Goal: Transaction & Acquisition: Purchase product/service

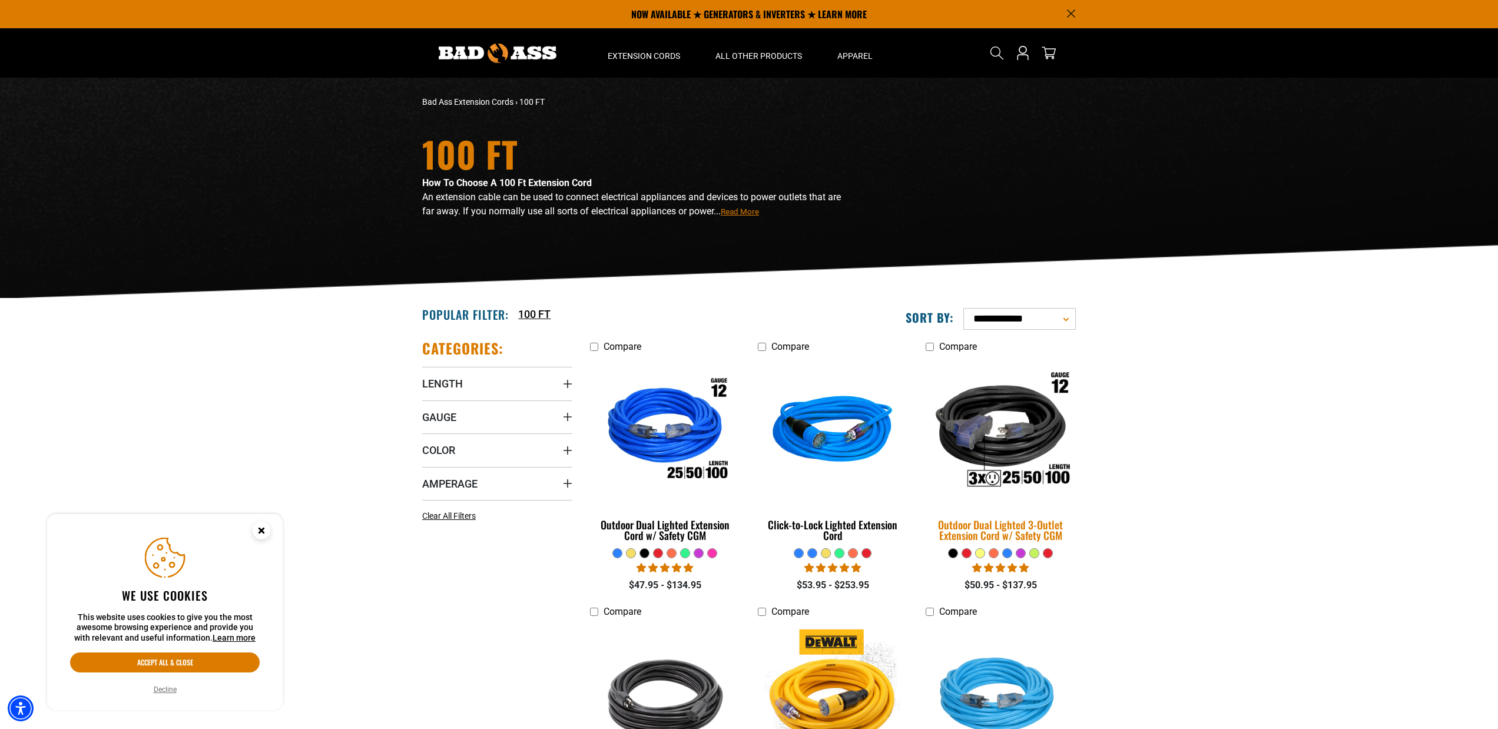
click at [996, 532] on div "Outdoor Dual Lighted 3-Outlet Extension Cord w/ Safety CGM" at bounding box center [1001, 529] width 150 height 21
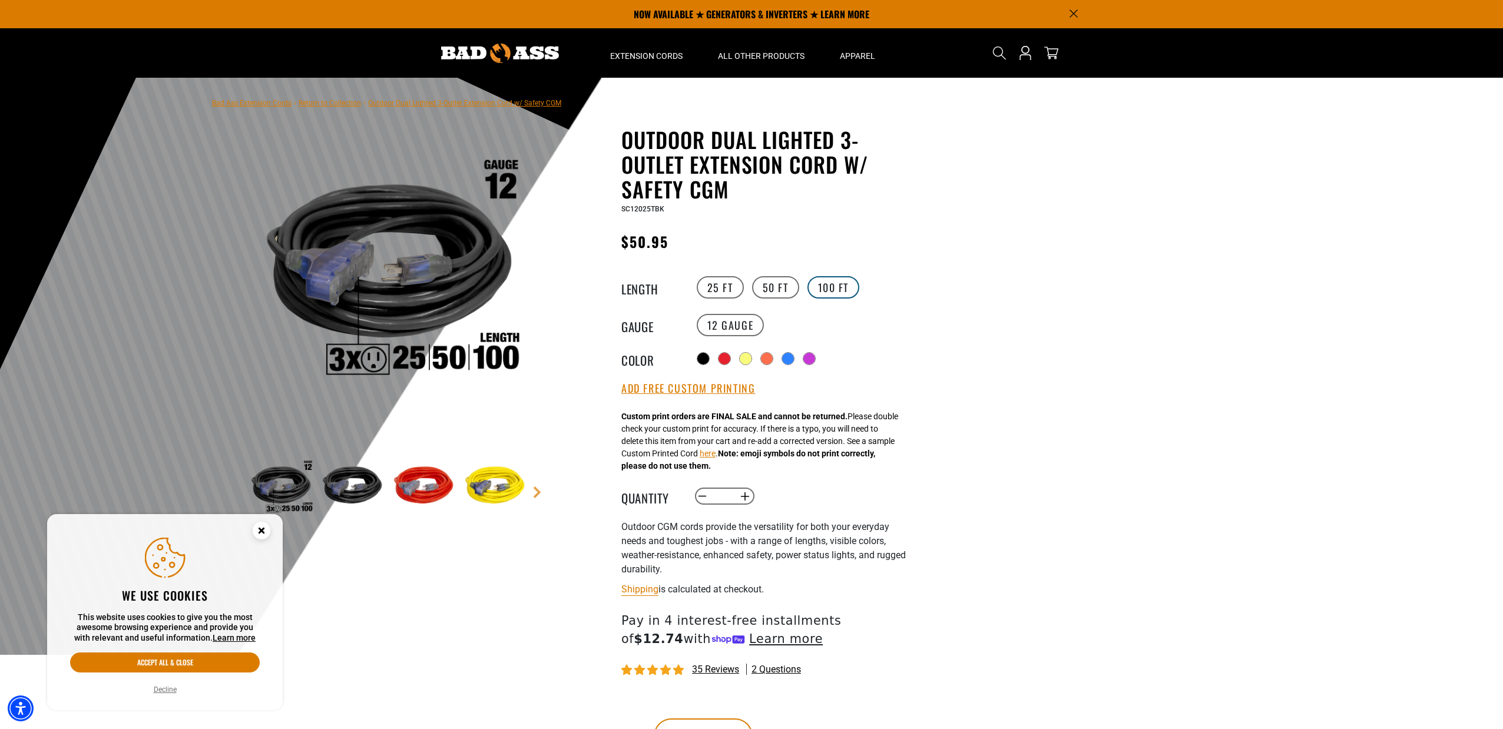
click at [826, 287] on label "100 FT" at bounding box center [833, 287] width 52 height 22
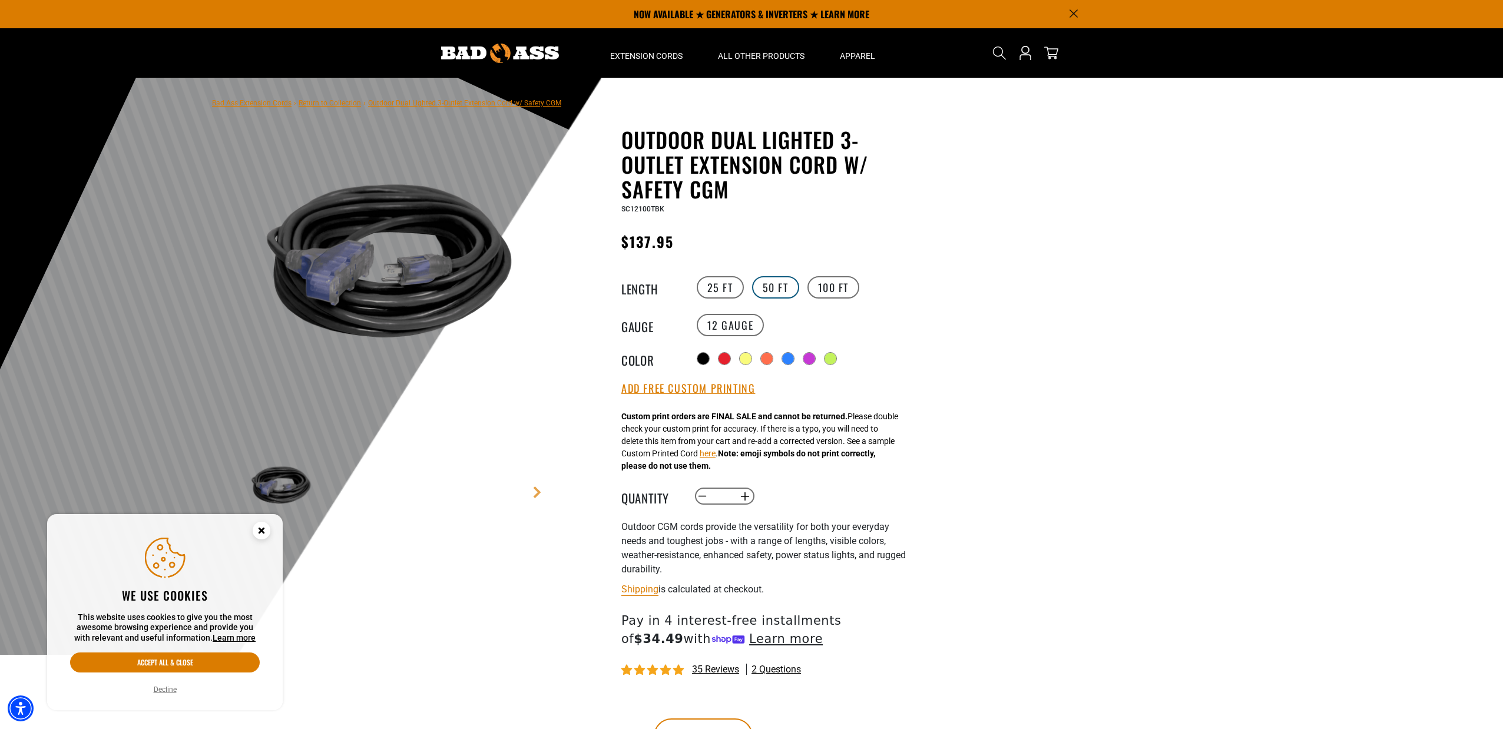
click at [791, 293] on label "50 FT" at bounding box center [775, 287] width 47 height 22
click at [840, 290] on label "100 FT" at bounding box center [833, 287] width 52 height 22
